Goal: Navigation & Orientation: Find specific page/section

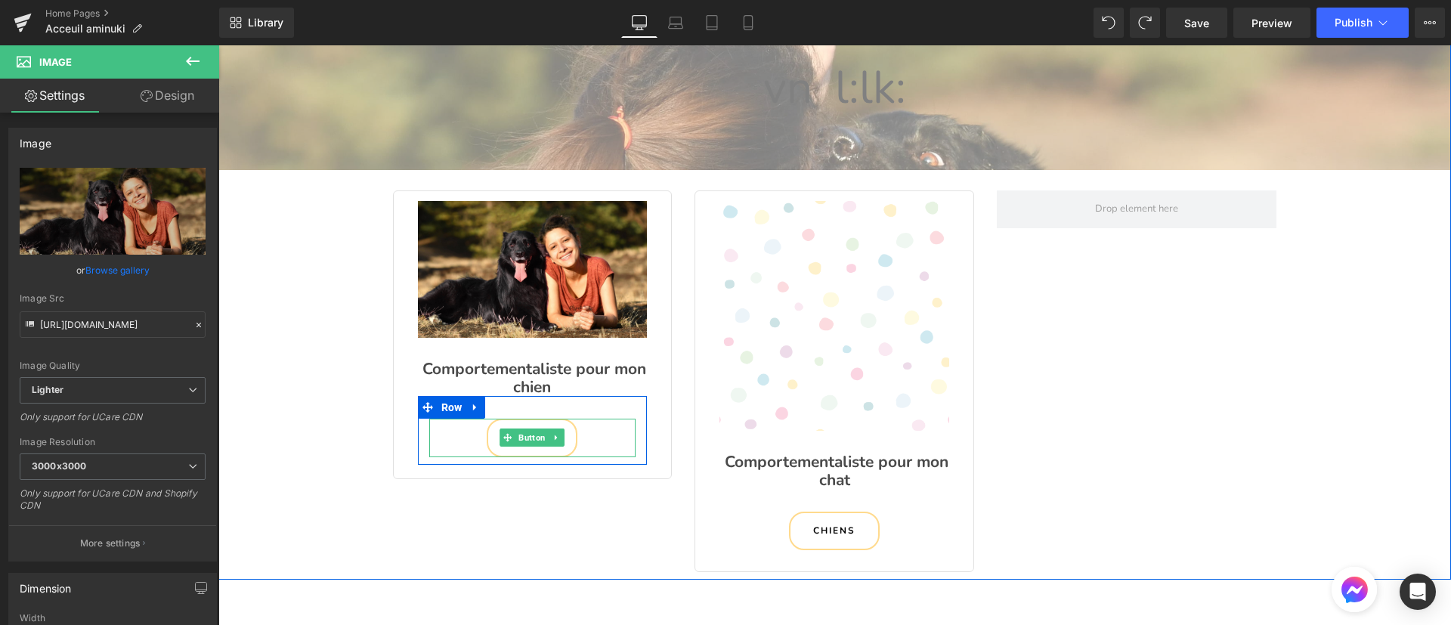
scroll to position [2539, 1216]
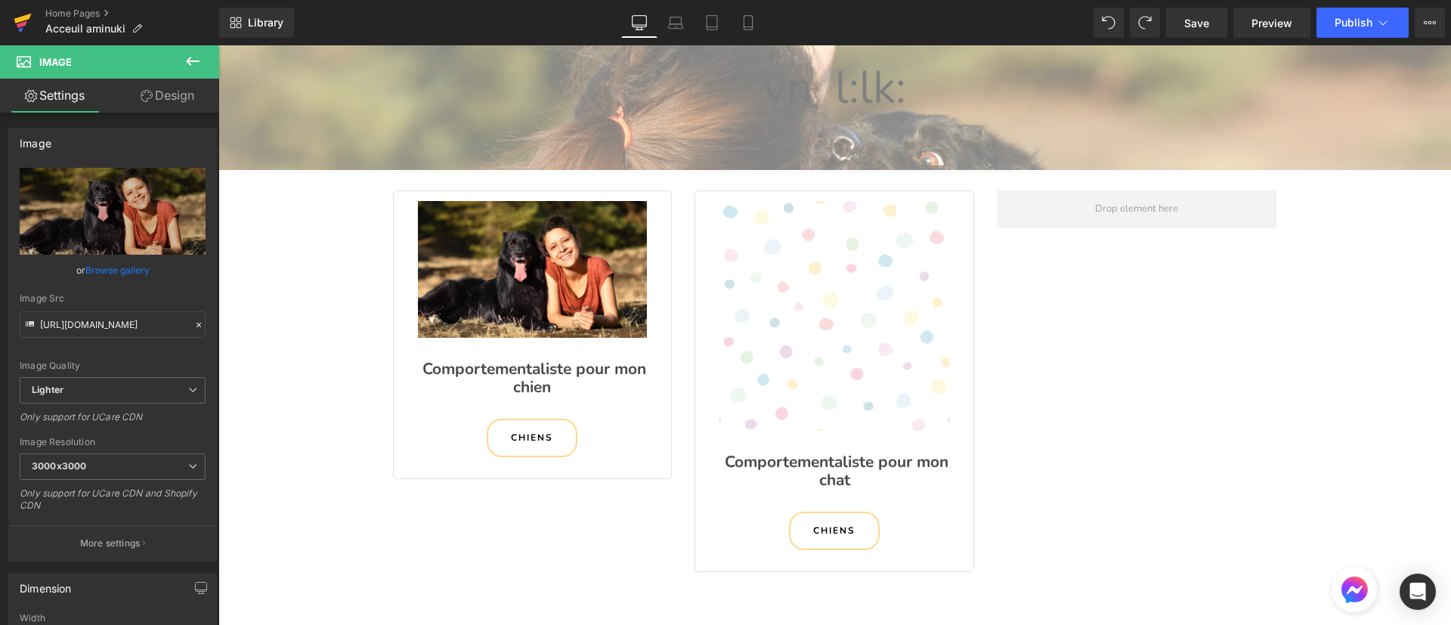
click at [31, 19] on icon at bounding box center [23, 23] width 18 height 38
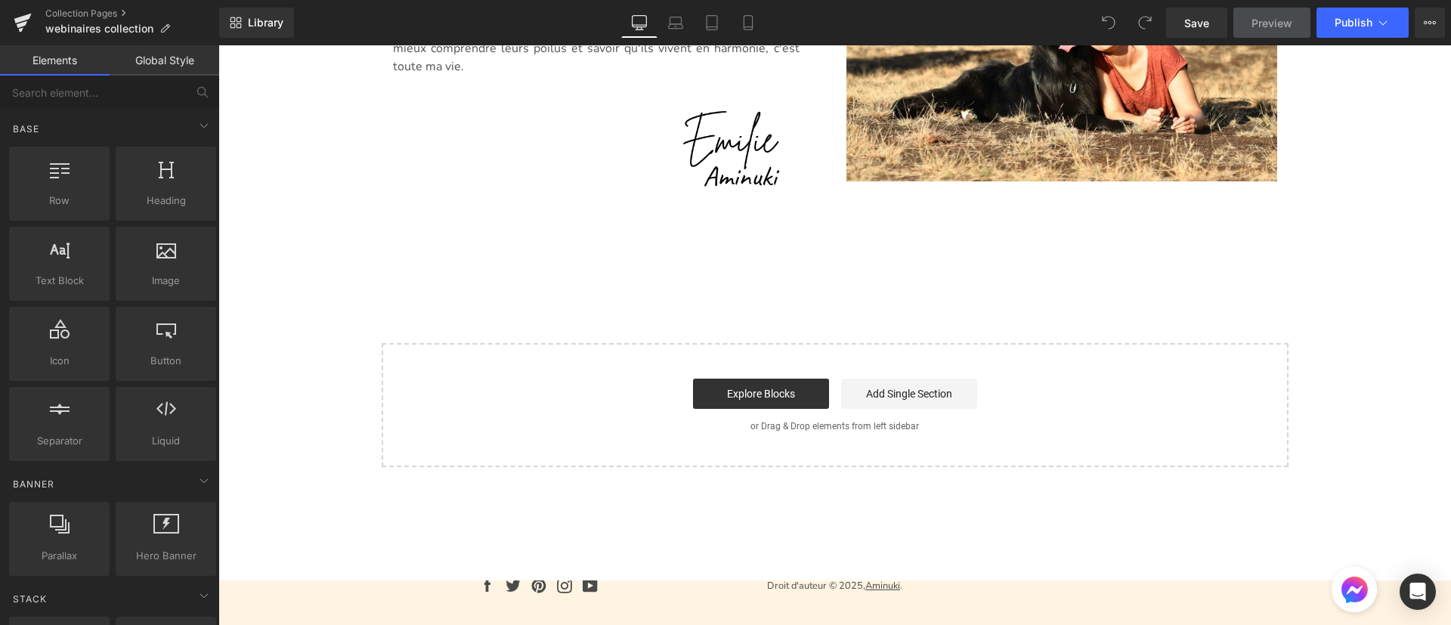
scroll to position [1007, 0]
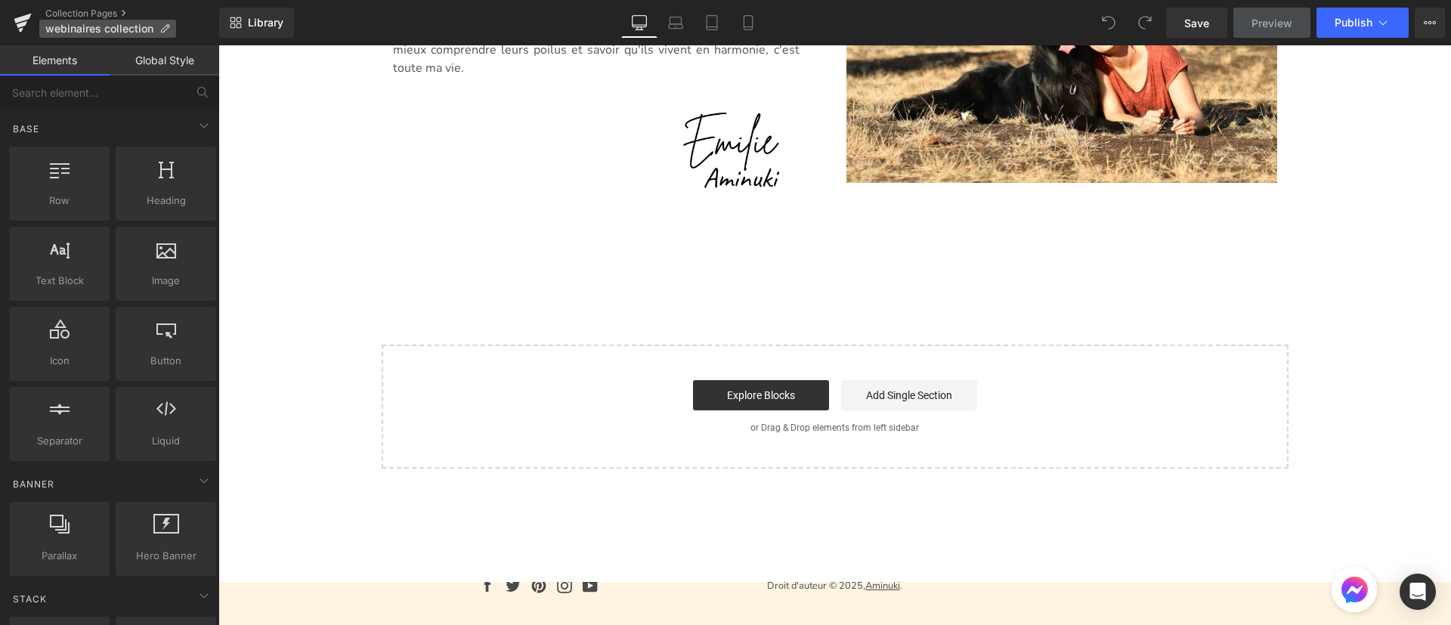
click at [162, 23] on icon at bounding box center [165, 28] width 11 height 11
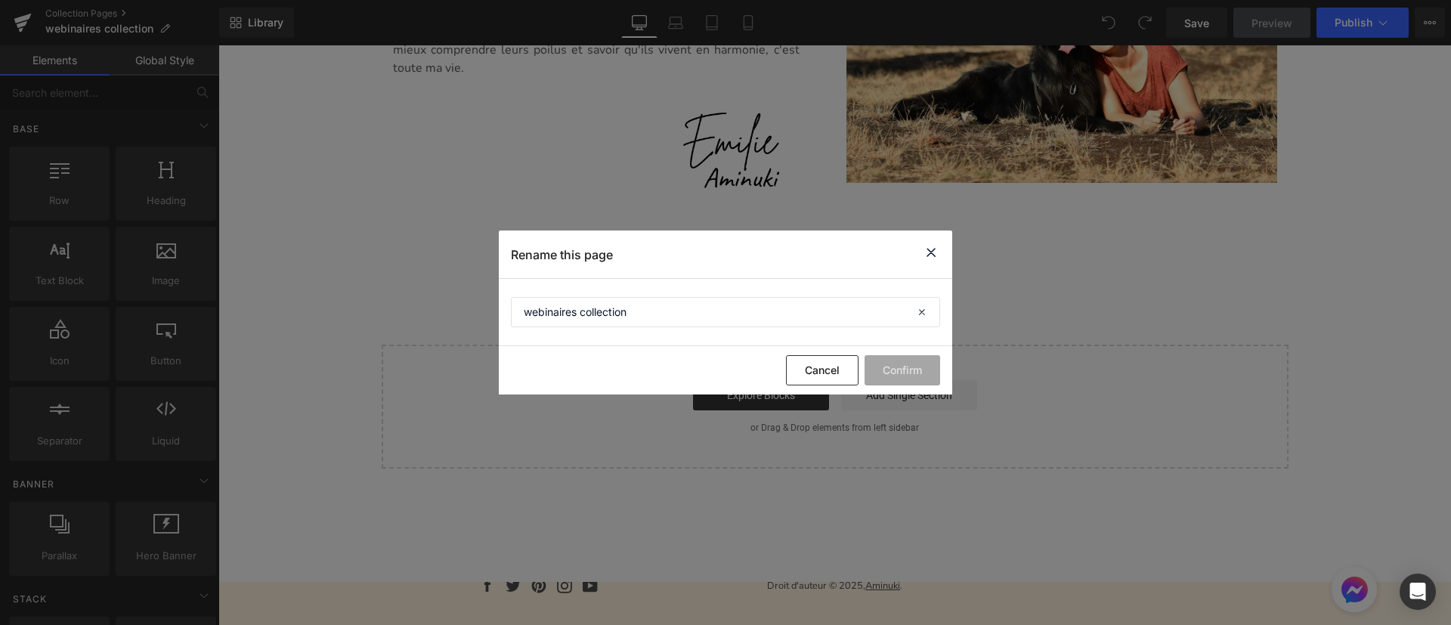
click at [0, 0] on section "webinaires collection" at bounding box center [0, 0] width 0 height 0
click at [917, 314] on icon at bounding box center [923, 312] width 33 height 30
click at [818, 364] on button "Cancel" at bounding box center [822, 370] width 73 height 30
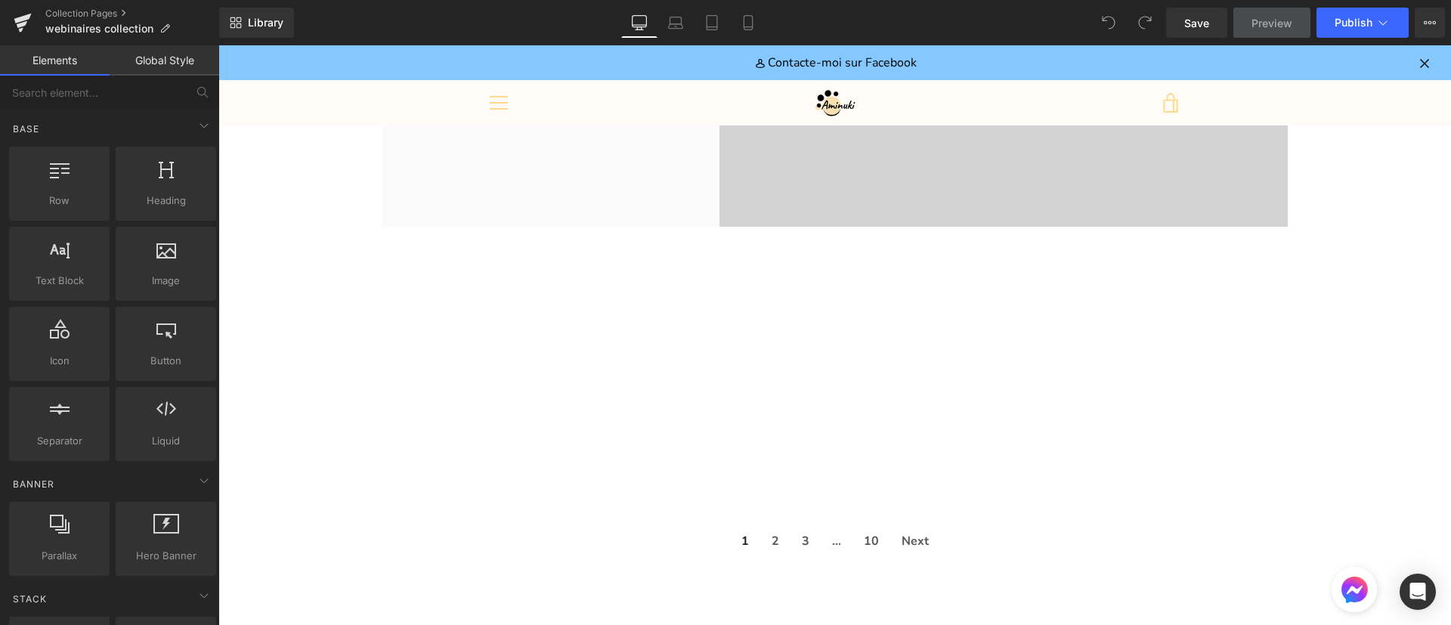
scroll to position [0, 0]
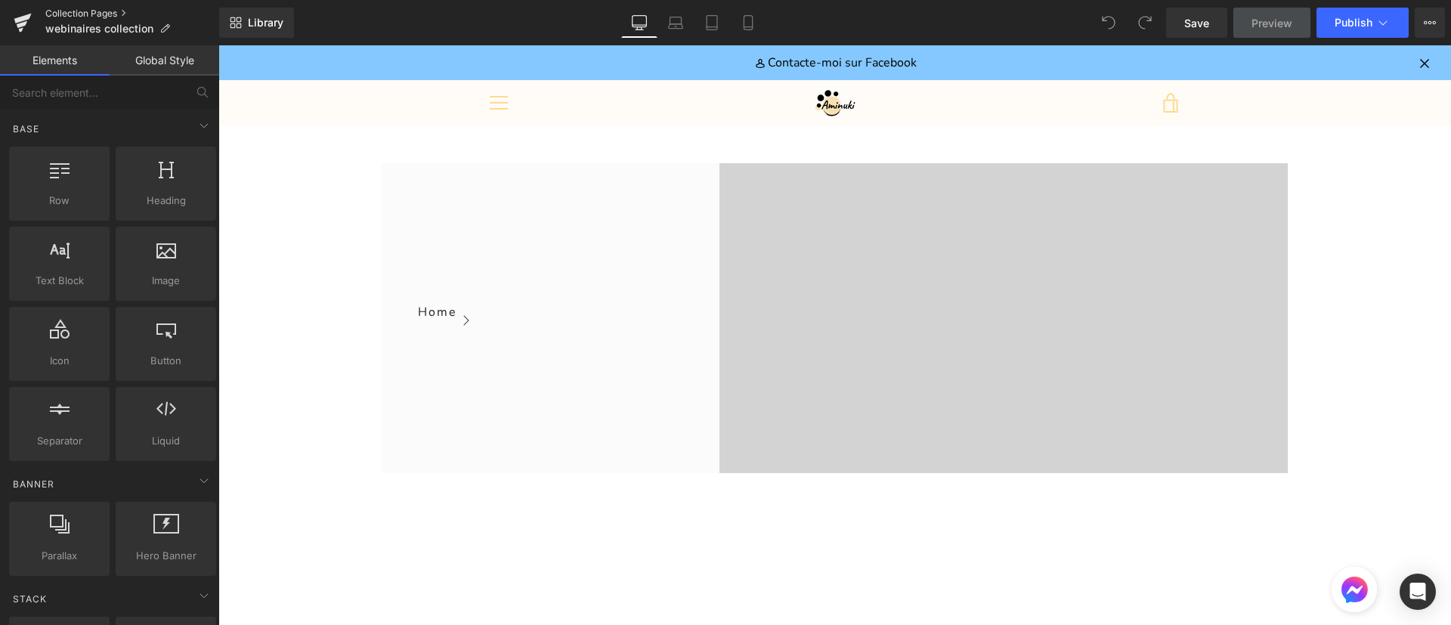
click at [60, 13] on link "Collection Pages" at bounding box center [132, 14] width 174 height 12
click at [1386, 15] on icon at bounding box center [1383, 22] width 15 height 15
click at [1424, 20] on button "View Live Page View with current Template Save Template to Library Schedule Pub…" at bounding box center [1430, 23] width 30 height 30
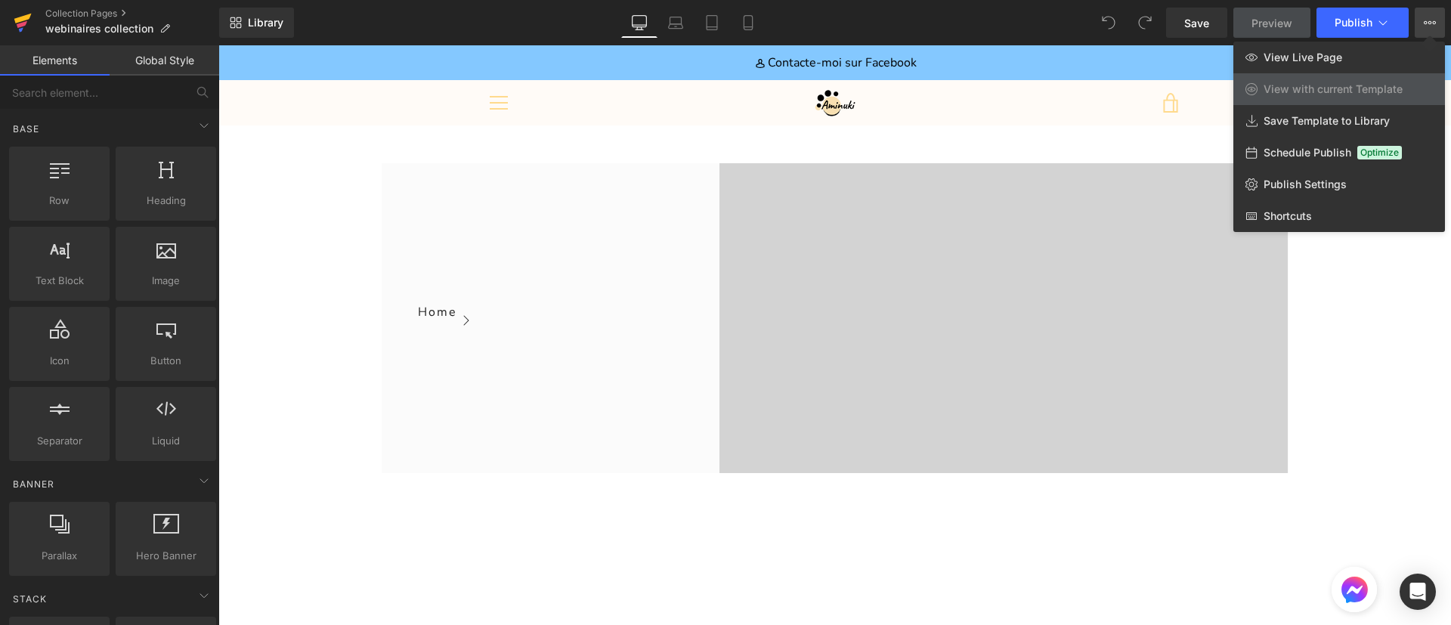
click at [23, 8] on icon at bounding box center [23, 23] width 18 height 38
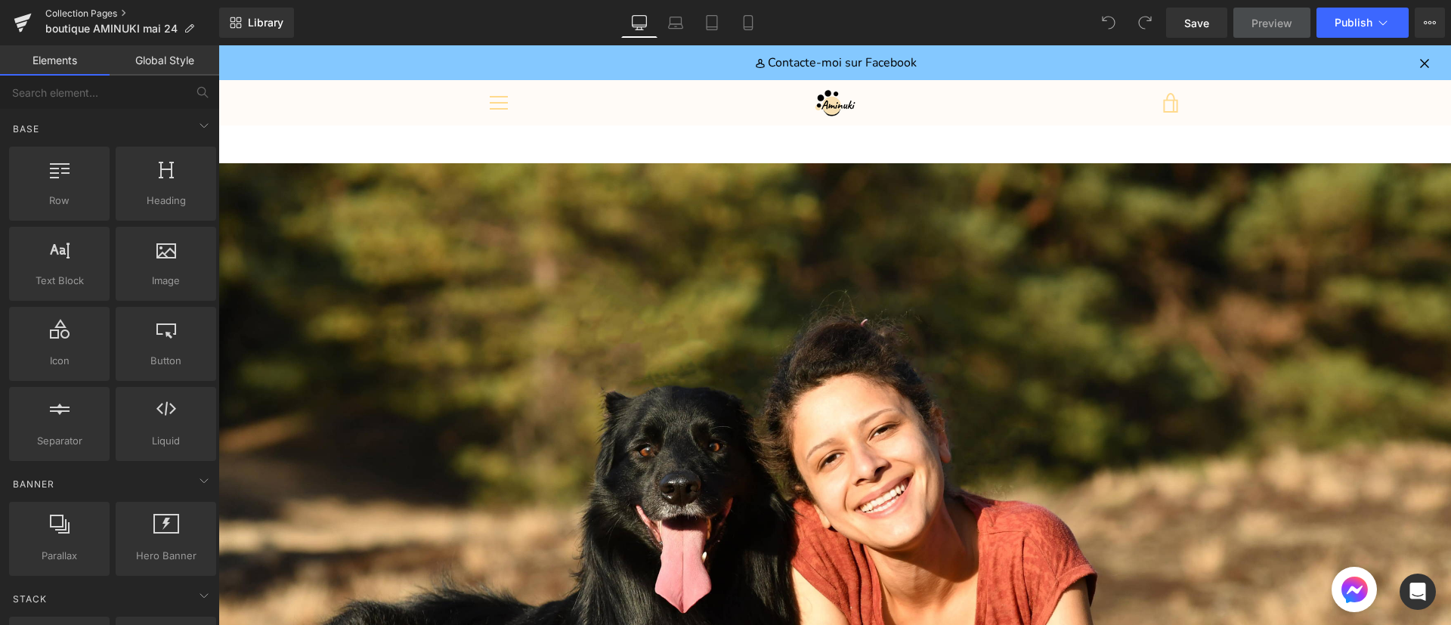
click at [46, 11] on link "Collection Pages" at bounding box center [132, 14] width 174 height 12
